Goal: Task Accomplishment & Management: Use online tool/utility

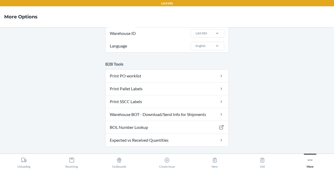
scroll to position [27, 0]
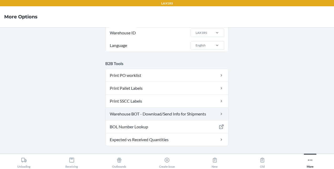
click at [212, 112] on link "Warehouse BOT - Download/Send Info for Shipments" at bounding box center [167, 114] width 123 height 13
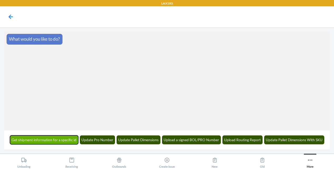
click at [59, 138] on button "Get shipment information for a specific id" at bounding box center [44, 140] width 69 height 9
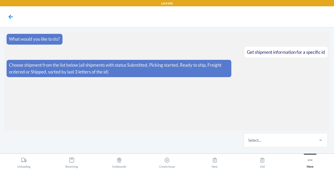
click at [279, 137] on div "Select..." at bounding box center [279, 140] width 70 height 14
click at [249, 137] on input "Select..." at bounding box center [248, 140] width 1 height 6
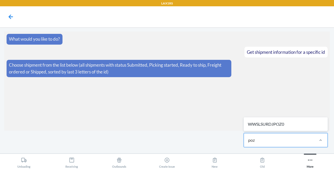
type input "poz0"
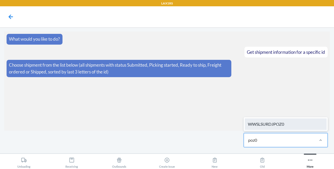
click at [281, 124] on div "WWSLSURDJPOZ0" at bounding box center [286, 124] width 82 height 12
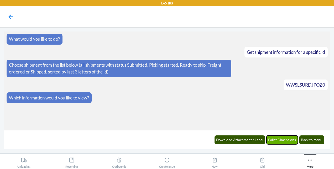
click at [281, 140] on button "Pallet Dimensions" at bounding box center [283, 140] width 32 height 9
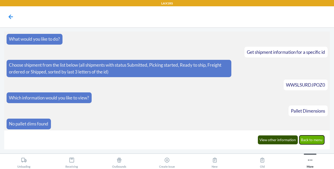
click at [312, 138] on button "Back to menu" at bounding box center [311, 140] width 25 height 9
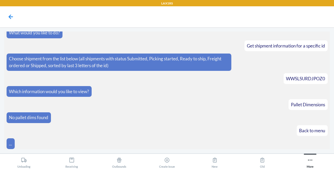
scroll to position [25, 0]
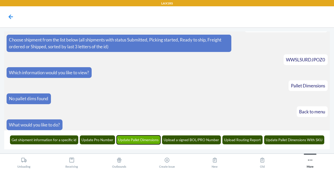
click at [146, 141] on button "Update Pallet Dimensions" at bounding box center [139, 140] width 44 height 9
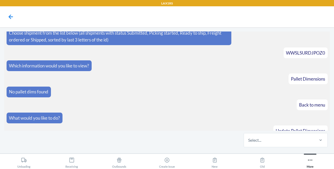
scroll to position [57, 0]
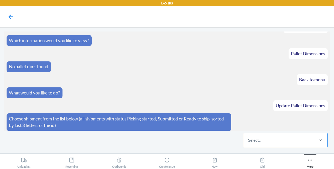
click at [282, 140] on div "Select..." at bounding box center [279, 140] width 70 height 14
click at [249, 140] on input "Select..." at bounding box center [248, 140] width 1 height 6
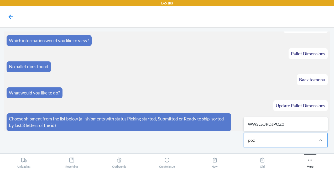
type input "poz0"
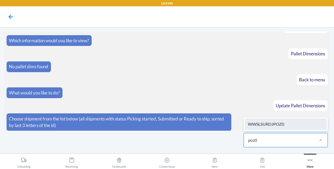
click at [281, 126] on div "WWSLSURDJPOZ0" at bounding box center [286, 124] width 82 height 12
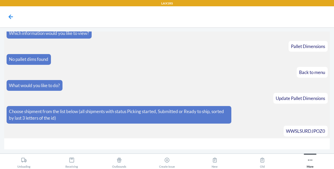
scroll to position [76, 0]
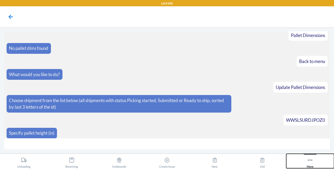
click at [311, 160] on icon at bounding box center [310, 160] width 6 height 6
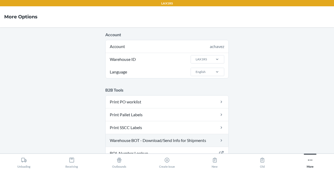
click at [172, 141] on link "Warehouse BOT - Download/Send Info for Shipments" at bounding box center [167, 140] width 123 height 13
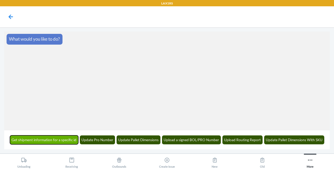
click at [47, 137] on button "Get shipment information for a specific id" at bounding box center [44, 140] width 69 height 9
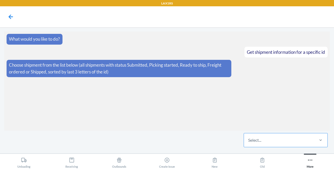
click at [263, 138] on div "Select..." at bounding box center [279, 140] width 70 height 14
click at [249, 138] on input "Select..." at bounding box center [248, 140] width 1 height 6
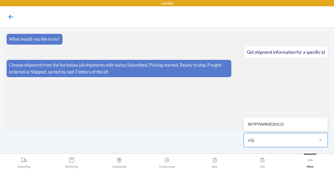
type input "n5j2"
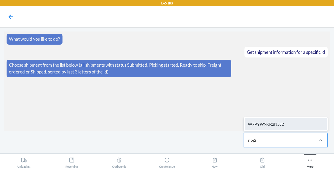
click at [283, 127] on div "W7PYW9KR2N5J2" at bounding box center [286, 124] width 82 height 12
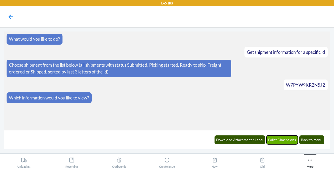
click at [291, 139] on button "Pallet Dimensions" at bounding box center [283, 140] width 32 height 9
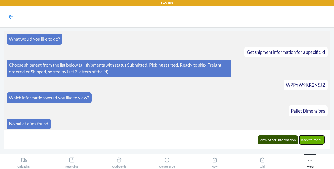
click at [315, 139] on button "Back to menu" at bounding box center [311, 140] width 25 height 9
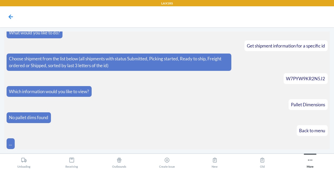
scroll to position [25, 0]
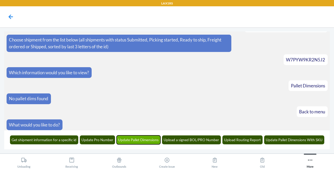
click at [142, 139] on button "Update Pallet Dimensions" at bounding box center [139, 140] width 44 height 9
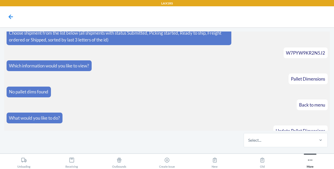
scroll to position [57, 0]
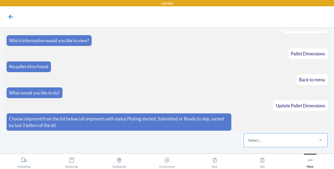
click at [299, 141] on div "Select..." at bounding box center [279, 140] width 70 height 14
click at [249, 141] on input "Select..." at bounding box center [248, 140] width 1 height 6
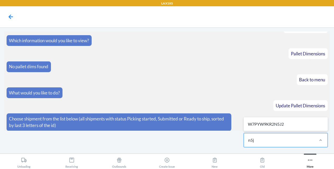
type input "n5j2"
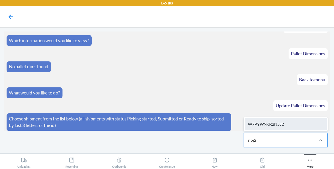
click at [293, 123] on div "W7PYW9KR2N5J2" at bounding box center [286, 124] width 82 height 12
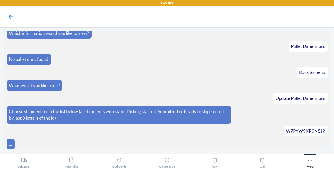
scroll to position [76, 0]
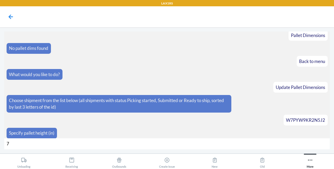
type input "72"
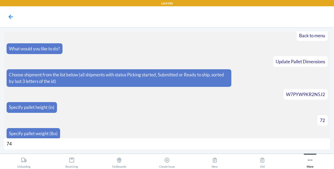
type input "742"
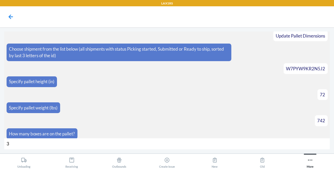
type input "31"
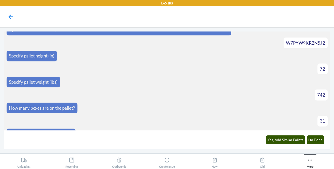
scroll to position [160, 0]
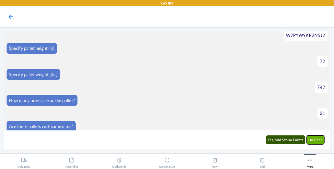
click at [318, 140] on button "I'm Done" at bounding box center [316, 140] width 18 height 9
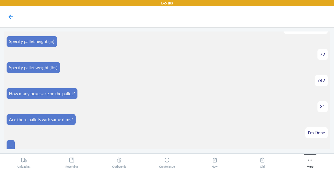
scroll to position [220, 0]
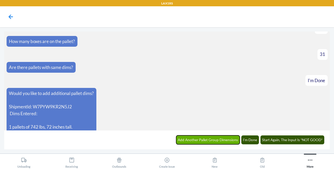
click at [214, 140] on button "Add Another Pallet Group Dimensions" at bounding box center [208, 140] width 64 height 9
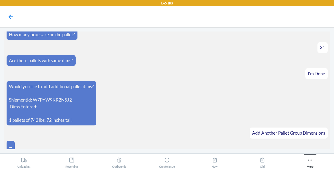
scroll to position [238, 0]
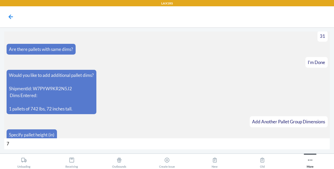
type input "71"
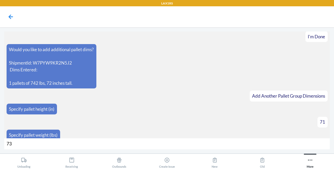
type input "738"
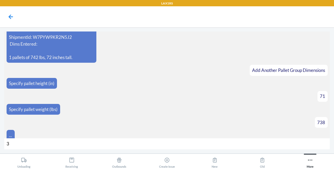
type input "31"
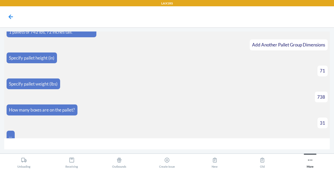
scroll to position [323, 0]
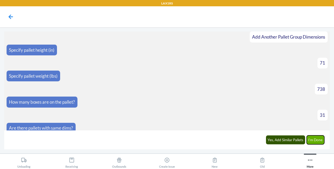
click at [317, 140] on button "I'm Done" at bounding box center [316, 140] width 18 height 9
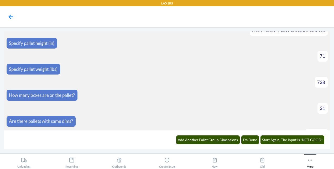
scroll to position [395, 0]
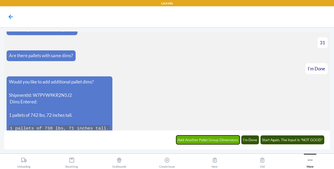
click at [221, 139] on button "Add Another Pallet Group Dimensions" at bounding box center [208, 140] width 64 height 9
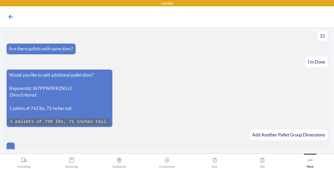
scroll to position [413, 0]
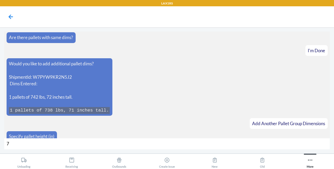
type input "72"
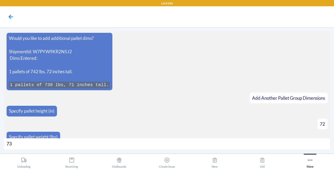
type input "736"
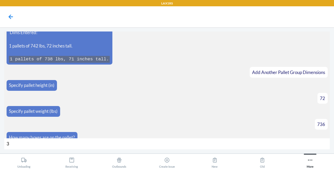
type input "31"
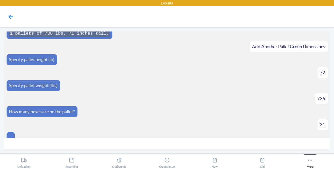
scroll to position [498, 0]
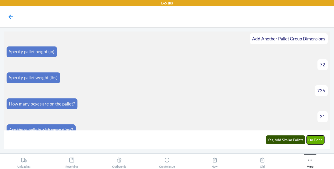
click at [319, 139] on button "I'm Done" at bounding box center [316, 140] width 18 height 9
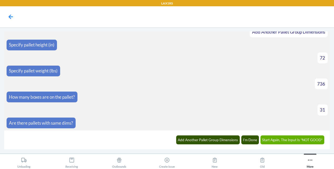
scroll to position [597, 0]
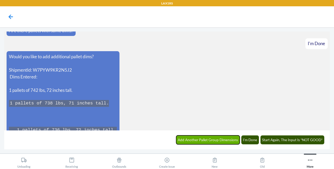
click at [214, 137] on button "Add Another Pallet Group Dimensions" at bounding box center [208, 140] width 64 height 9
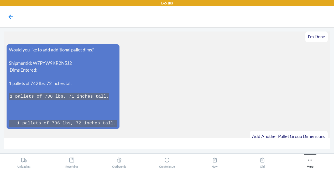
scroll to position [615, 0]
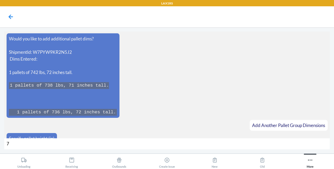
type input "71"
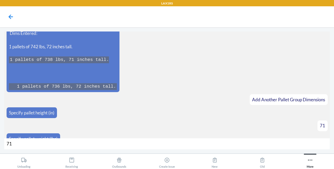
type input "716"
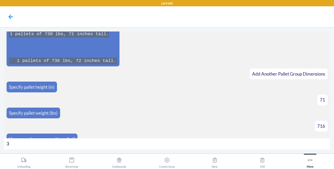
type input "30"
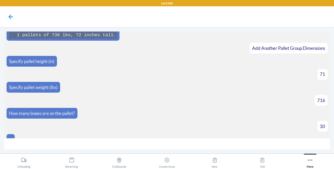
scroll to position [700, 0]
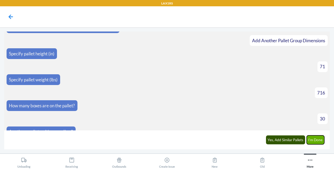
click at [314, 139] on button "I'm Done" at bounding box center [316, 140] width 18 height 9
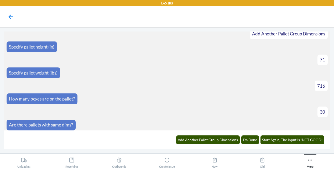
scroll to position [812, 0]
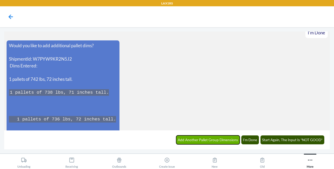
click at [225, 138] on button "Add Another Pallet Group Dimensions" at bounding box center [208, 140] width 64 height 9
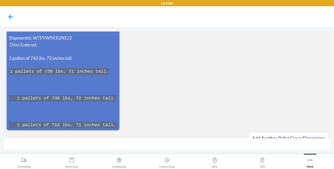
scroll to position [844, 0]
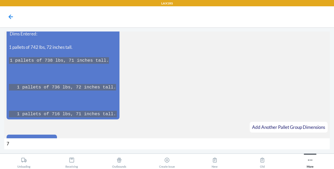
type input "72"
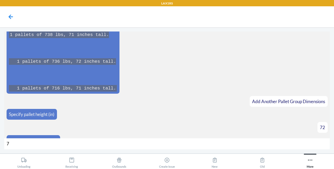
type input "74"
type input "740"
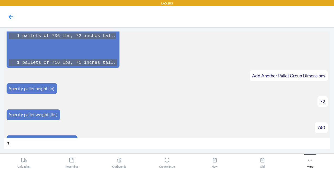
type input "31"
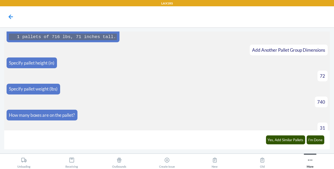
scroll to position [929, 0]
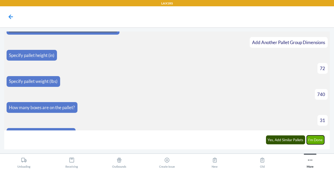
click at [319, 139] on button "I'm Done" at bounding box center [316, 140] width 18 height 9
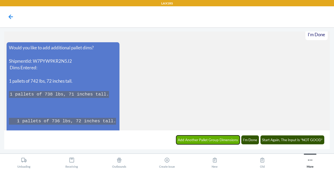
click at [219, 138] on button "Add Another Pallet Group Dimensions" at bounding box center [208, 140] width 64 height 9
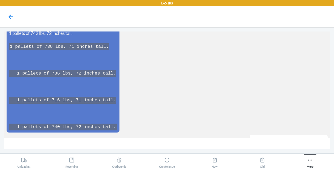
scroll to position [1100, 0]
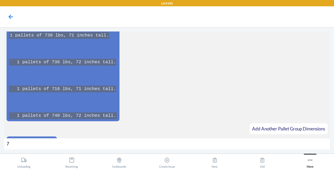
type input "72"
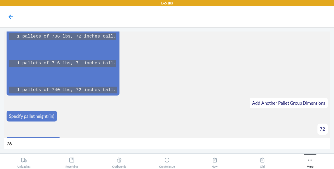
type input "760"
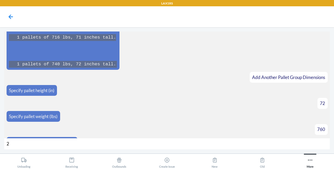
type input "28"
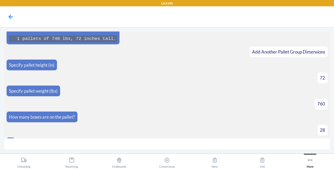
scroll to position [1185, 0]
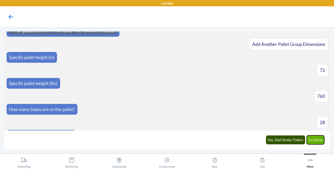
click at [315, 139] on button "I'm Done" at bounding box center [316, 140] width 18 height 9
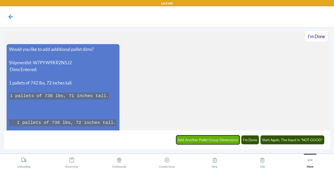
click at [219, 138] on button "Add Another Pallet Group Dimensions" at bounding box center [208, 140] width 64 height 9
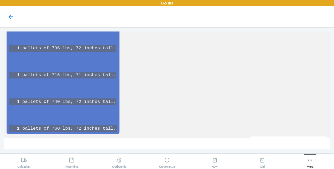
scroll to position [1383, 0]
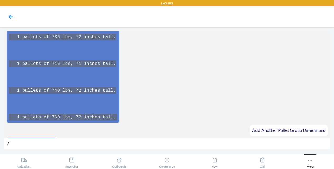
type input "70"
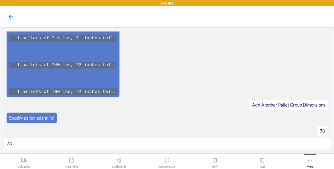
type input "730"
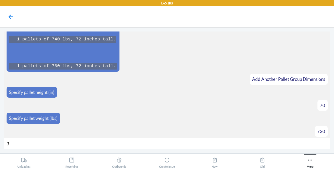
type input "31"
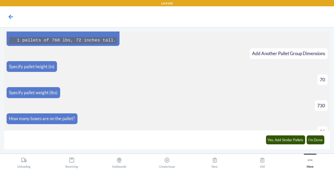
scroll to position [1467, 0]
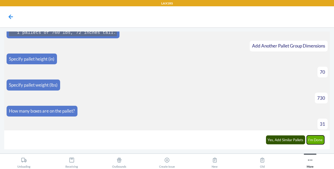
click at [315, 140] on button "I'm Done" at bounding box center [316, 140] width 18 height 9
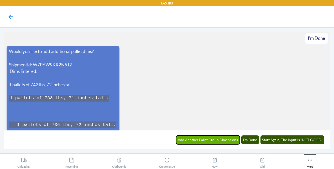
click at [219, 138] on button "Add Another Pallet Group Dimensions" at bounding box center [208, 140] width 64 height 9
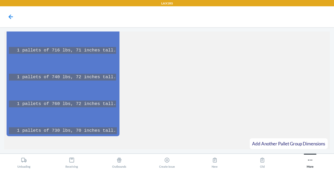
scroll to position [1692, 0]
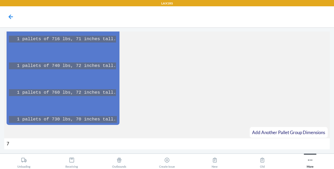
type input "71"
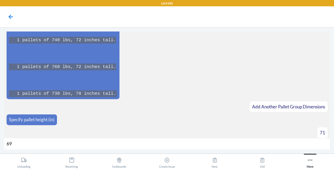
type input "698"
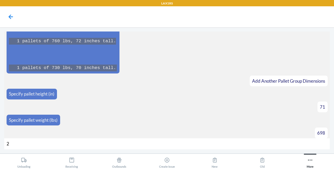
type input "27"
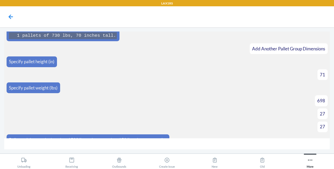
scroll to position [1788, 0]
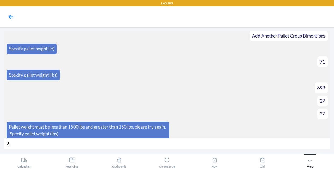
type input "27"
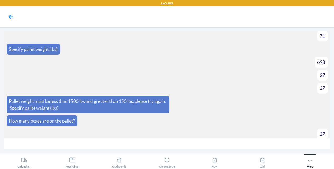
scroll to position [1822, 0]
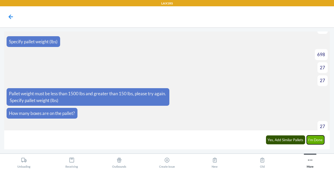
click at [317, 139] on button "I'm Done" at bounding box center [316, 140] width 18 height 9
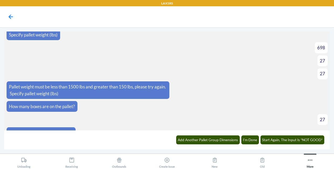
scroll to position [1934, 0]
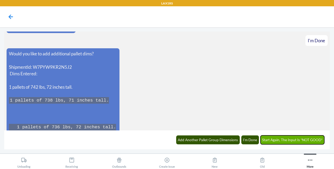
click at [288, 141] on button "Start Again, The Input Is *NOT GOOD*" at bounding box center [293, 140] width 64 height 9
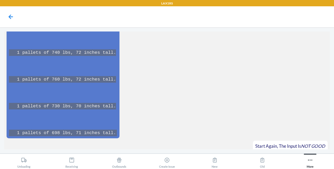
scroll to position [2081, 0]
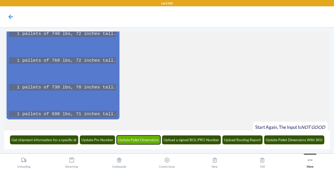
click at [145, 138] on button "Update Pallet Dimensions" at bounding box center [139, 140] width 44 height 9
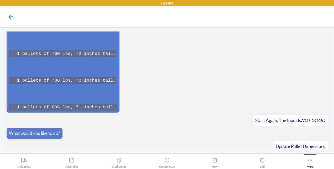
scroll to position [2113, 0]
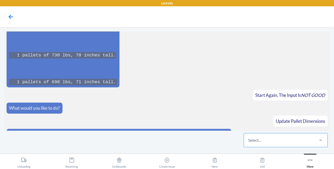
click at [257, 140] on div "Select..." at bounding box center [254, 140] width 13 height 6
click at [249, 140] on input "Select..." at bounding box center [248, 140] width 1 height 6
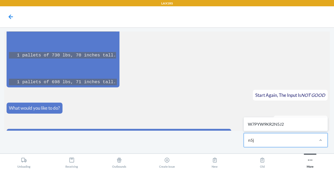
type input "n5j2"
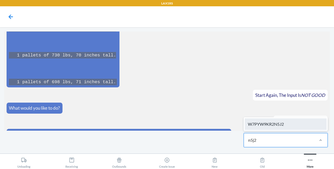
click at [287, 123] on div "W7PYW9KR2N5J2" at bounding box center [286, 124] width 82 height 12
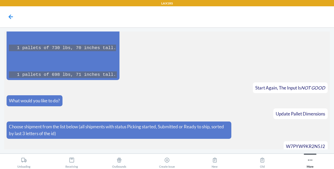
scroll to position [2131, 0]
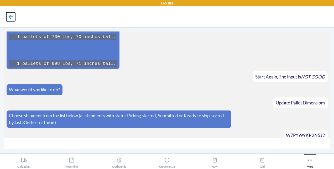
click at [11, 15] on icon at bounding box center [10, 16] width 9 height 9
